Goal: Information Seeking & Learning: Learn about a topic

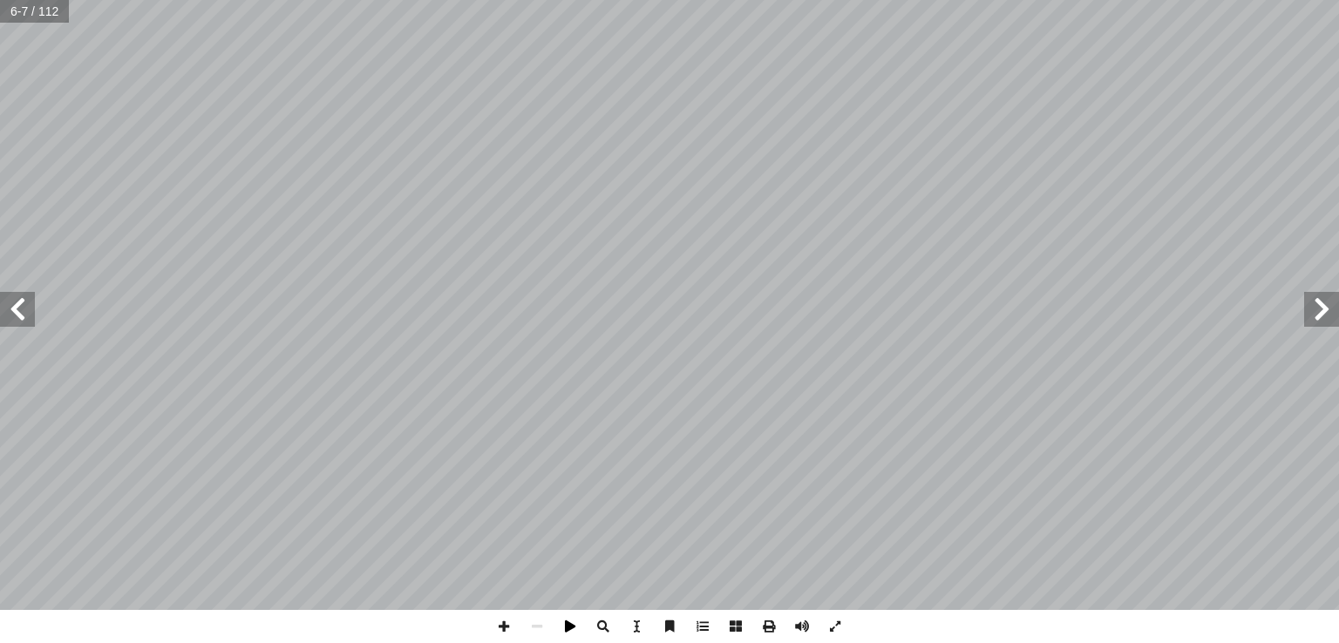
click at [559, 624] on span at bounding box center [569, 626] width 33 height 33
drag, startPoint x: 568, startPoint y: 625, endPoint x: 567, endPoint y: 634, distance: 9.6
click at [567, 634] on span at bounding box center [569, 626] width 33 height 33
